Goal: Task Accomplishment & Management: Manage account settings

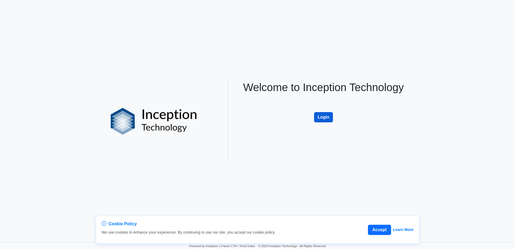
click at [326, 117] on button "Login" at bounding box center [323, 117] width 19 height 10
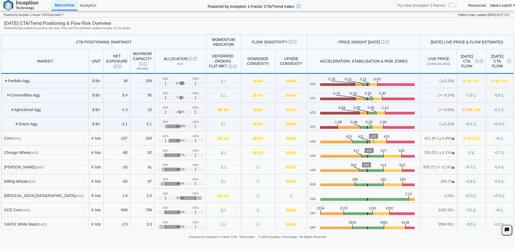
click at [40, 243] on div "**********" at bounding box center [257, 124] width 515 height 249
click at [451, 3] on div at bounding box center [453, 5] width 11 height 6
